Goal: Task Accomplishment & Management: Manage account settings

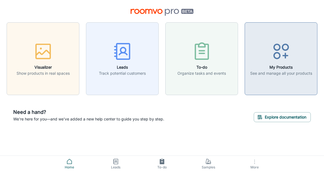
click at [277, 60] on icon "button" at bounding box center [281, 51] width 21 height 21
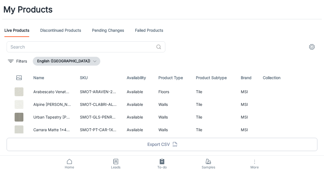
click at [255, 162] on icon "button" at bounding box center [254, 161] width 7 height 7
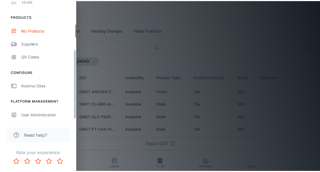
scroll to position [87, 0]
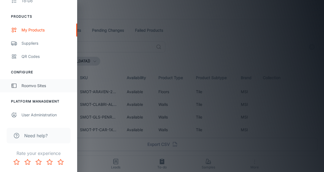
click at [30, 86] on div "Roomvo Sites" at bounding box center [46, 86] width 50 height 6
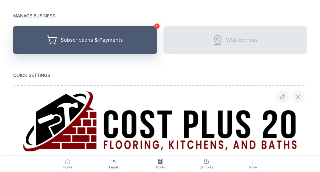
scroll to position [55, 0]
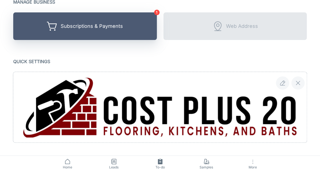
click at [79, 30] on div "Subscriptions & Payments" at bounding box center [92, 26] width 62 height 9
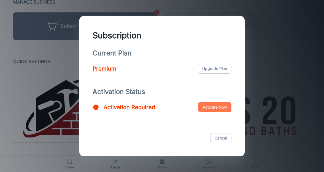
click at [213, 108] on button "Activate Now" at bounding box center [214, 107] width 33 height 10
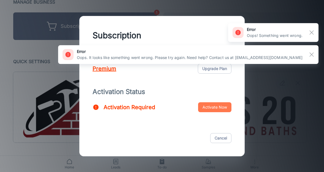
click at [207, 107] on button "Activate Now" at bounding box center [214, 107] width 33 height 10
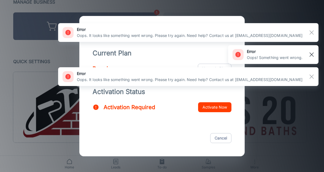
click at [313, 54] on rect "button" at bounding box center [311, 54] width 7 height 7
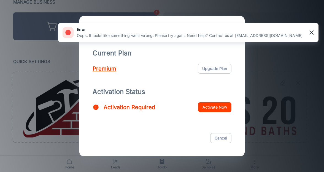
click at [311, 31] on rect "button" at bounding box center [311, 32] width 7 height 7
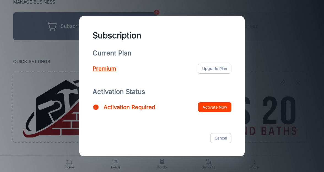
click at [99, 70] on p "Premium" at bounding box center [105, 68] width 24 height 8
click at [123, 107] on p "Activation Required" at bounding box center [129, 107] width 51 height 8
click at [217, 109] on button "Activate Now" at bounding box center [214, 107] width 33 height 10
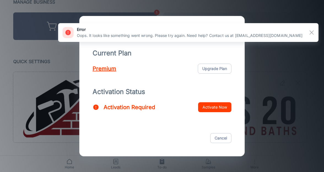
click at [50, 69] on div "Subscription Current Plan Premium Upgrade Plan Activation Status Activation Req…" at bounding box center [162, 86] width 324 height 172
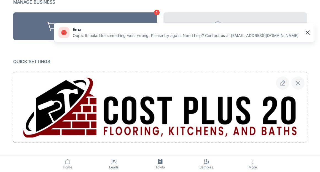
click at [310, 32] on rect "button" at bounding box center [307, 32] width 7 height 7
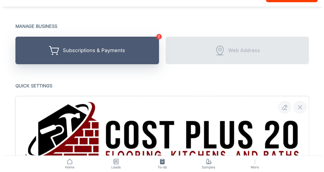
scroll to position [0, 0]
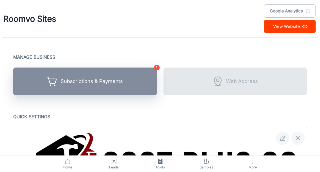
click at [82, 82] on div "Subscriptions & Payments" at bounding box center [92, 81] width 62 height 9
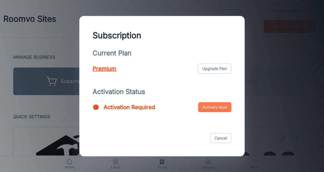
click at [219, 108] on button "Activate Now" at bounding box center [214, 107] width 33 height 10
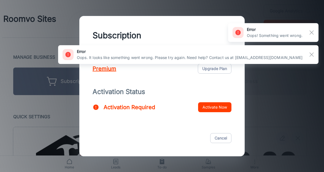
click at [315, 29] on div at bounding box center [309, 32] width 14 height 9
click at [312, 56] on rect "button" at bounding box center [311, 54] width 7 height 7
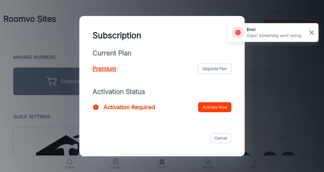
click at [310, 35] on rect "button" at bounding box center [311, 32] width 7 height 7
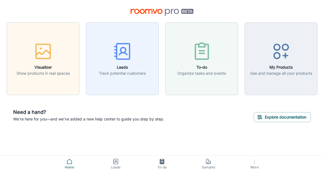
click at [69, 163] on icon at bounding box center [69, 161] width 5 height 5
click at [69, 162] on icon at bounding box center [69, 161] width 7 height 7
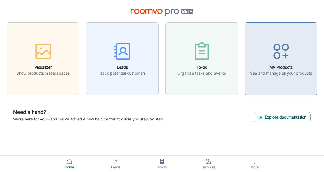
click at [275, 51] on icon "button" at bounding box center [281, 51] width 21 height 21
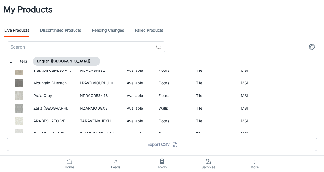
scroll to position [110, 0]
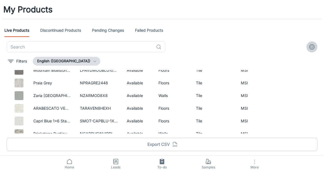
click at [310, 45] on icon "settings" at bounding box center [311, 46] width 7 height 7
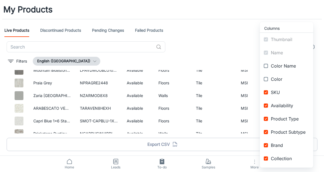
click at [100, 18] on div at bounding box center [162, 86] width 324 height 172
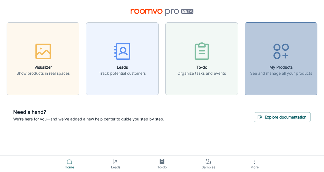
click at [283, 68] on h6 "My Products" at bounding box center [281, 67] width 62 height 6
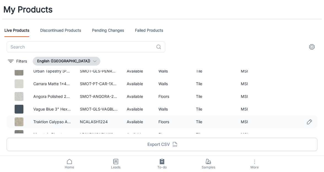
scroll to position [55, 0]
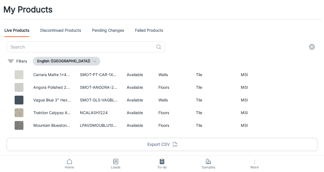
click at [258, 164] on button "More" at bounding box center [254, 164] width 46 height 16
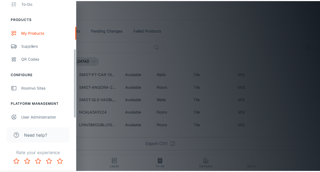
scroll to position [87, 0]
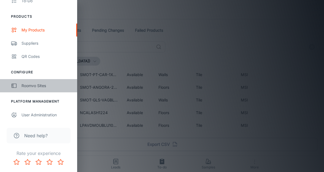
click at [34, 87] on div "Roomvo Sites" at bounding box center [46, 86] width 50 height 6
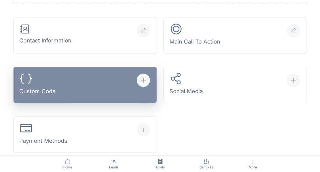
scroll to position [220, 0]
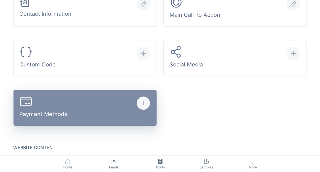
click at [66, 108] on div "Payment Methods" at bounding box center [43, 108] width 48 height 26
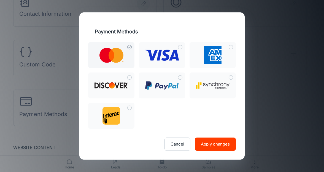
click at [112, 55] on img at bounding box center [111, 55] width 24 height 15
click at [124, 52] on input "checkbox" at bounding box center [129, 47] width 10 height 10
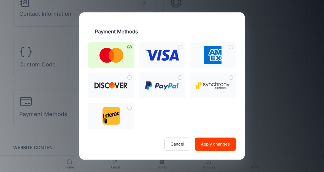
click at [112, 55] on img at bounding box center [111, 55] width 24 height 15
click at [124, 52] on input "checkbox" at bounding box center [129, 47] width 10 height 10
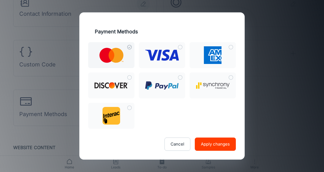
drag, startPoint x: 206, startPoint y: 143, endPoint x: 122, endPoint y: 44, distance: 130.4
click at [117, 43] on form "Cancel Apply changes" at bounding box center [162, 96] width 148 height 108
click at [124, 50] on input "checkbox" at bounding box center [129, 47] width 10 height 10
checkbox input "true"
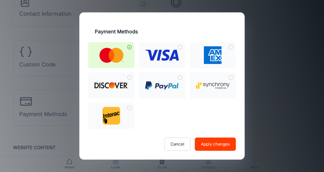
click at [211, 144] on button "Apply changes" at bounding box center [215, 143] width 41 height 13
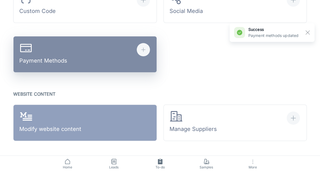
scroll to position [275, 0]
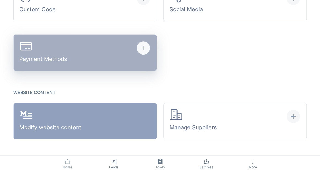
click at [47, 59] on div "Payment Methods" at bounding box center [43, 53] width 48 height 26
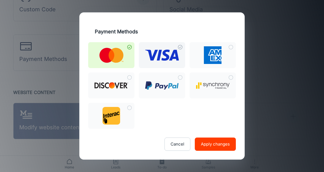
click at [180, 47] on input "checkbox" at bounding box center [180, 47] width 10 height 10
checkbox input "true"
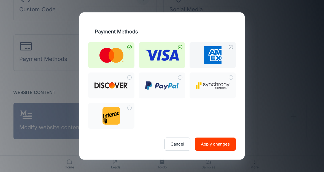
click at [232, 47] on input "checkbox" at bounding box center [231, 47] width 10 height 10
checkbox input "true"
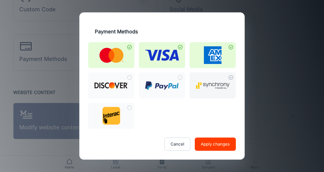
click at [230, 78] on input "checkbox" at bounding box center [231, 77] width 10 height 10
checkbox input "true"
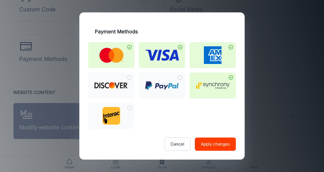
click at [212, 143] on button "Apply changes" at bounding box center [215, 143] width 41 height 13
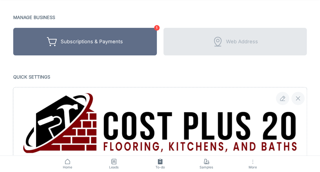
scroll to position [32, 0]
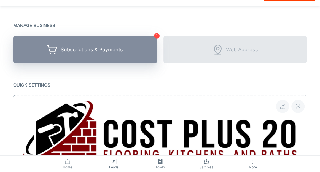
click at [85, 48] on div "Subscriptions & Payments" at bounding box center [92, 49] width 62 height 9
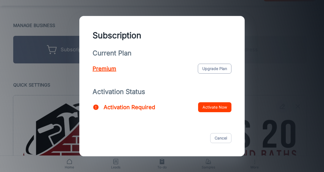
click at [213, 68] on button "Upgrade Plan" at bounding box center [215, 69] width 34 height 10
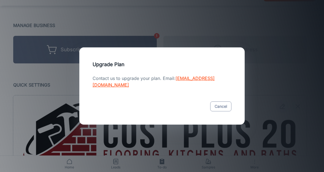
click at [224, 107] on button "Cancel" at bounding box center [220, 106] width 21 height 10
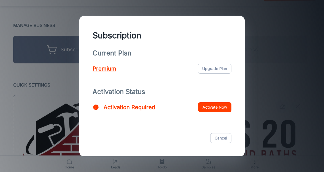
click at [105, 69] on p "Premium" at bounding box center [105, 68] width 24 height 8
click at [116, 108] on p "Activation Required" at bounding box center [129, 107] width 51 height 8
click at [209, 104] on button "Activate Now" at bounding box center [214, 107] width 33 height 10
click at [215, 107] on button "Activate Now" at bounding box center [214, 107] width 33 height 10
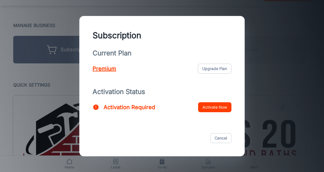
click at [215, 107] on button "Activate Now" at bounding box center [214, 107] width 33 height 10
click at [226, 138] on button "Cancel" at bounding box center [220, 138] width 21 height 10
